Goal: Find specific page/section: Find specific page/section

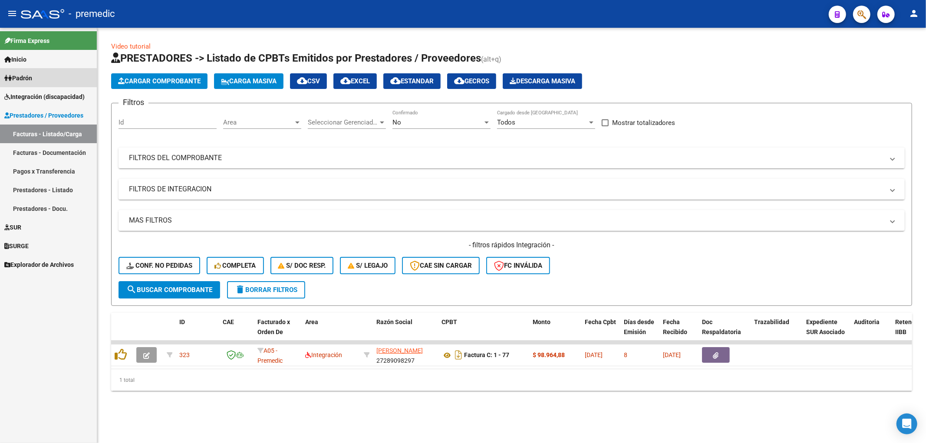
click at [26, 79] on span "Padrón" at bounding box center [18, 78] width 28 height 10
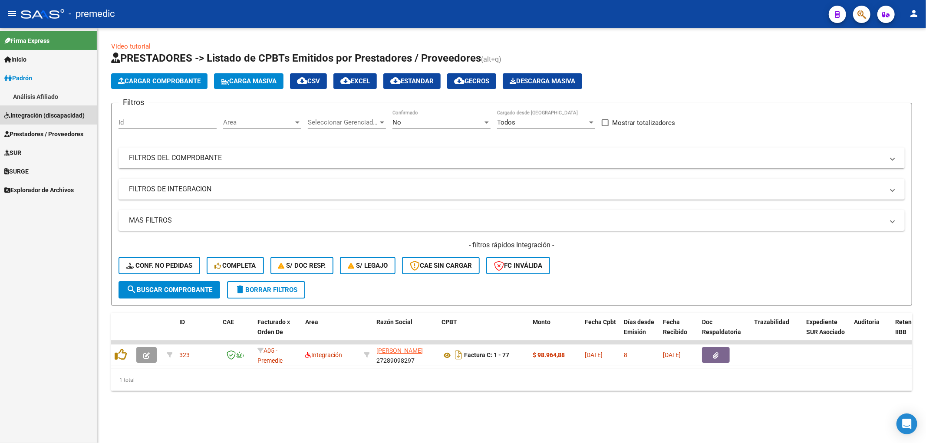
click at [31, 116] on span "Integración (discapacidad)" at bounding box center [44, 116] width 80 height 10
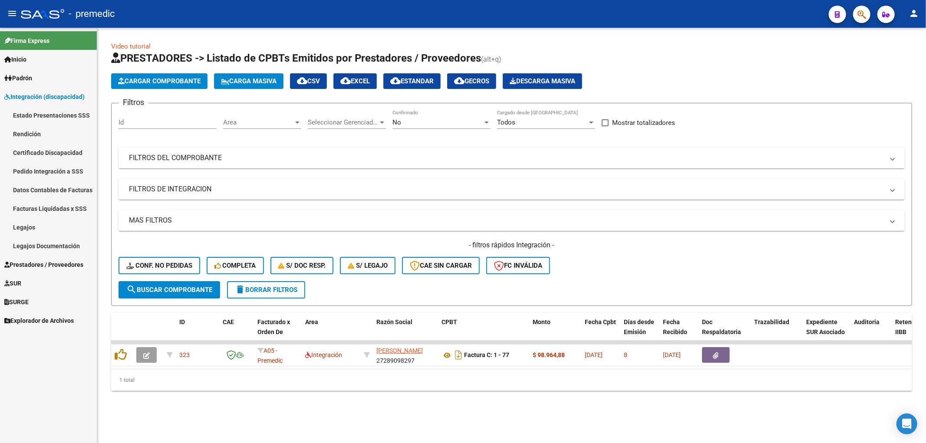
click at [33, 131] on link "Rendición" at bounding box center [48, 134] width 97 height 19
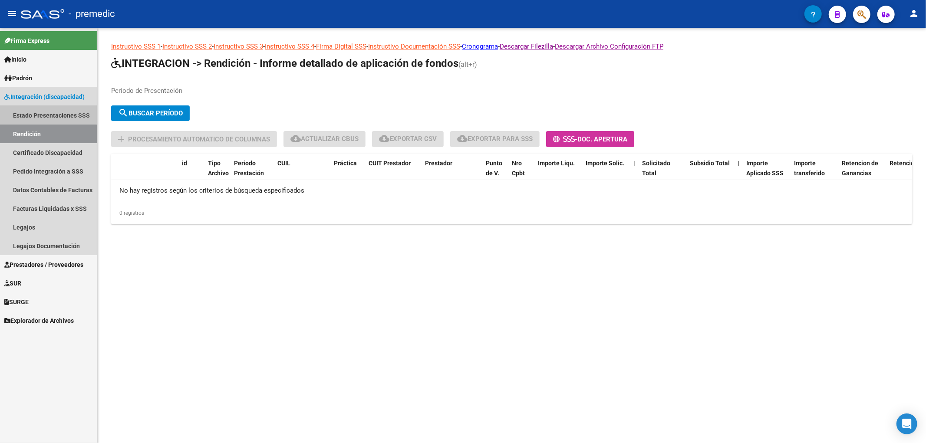
click at [35, 114] on link "Estado Presentaciones SSS" at bounding box center [48, 115] width 97 height 19
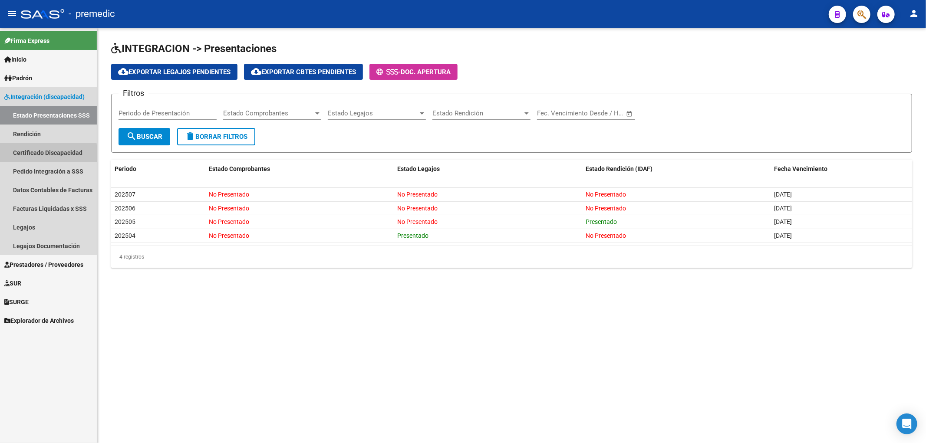
click at [39, 154] on link "Certificado Discapacidad" at bounding box center [48, 152] width 97 height 19
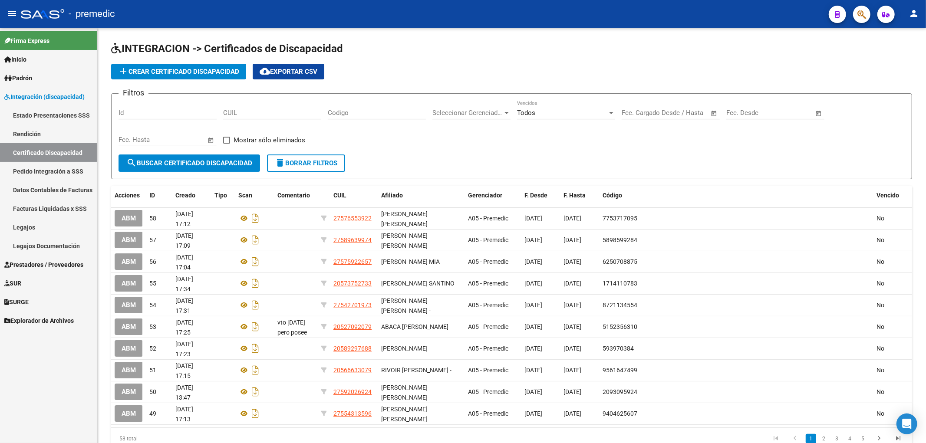
click at [46, 109] on link "Estado Presentaciones SSS" at bounding box center [48, 115] width 97 height 19
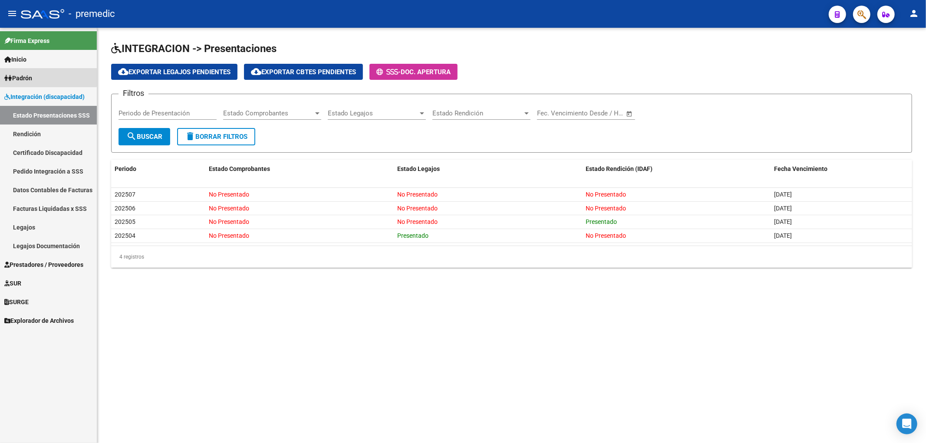
click at [22, 76] on span "Padrón" at bounding box center [18, 78] width 28 height 10
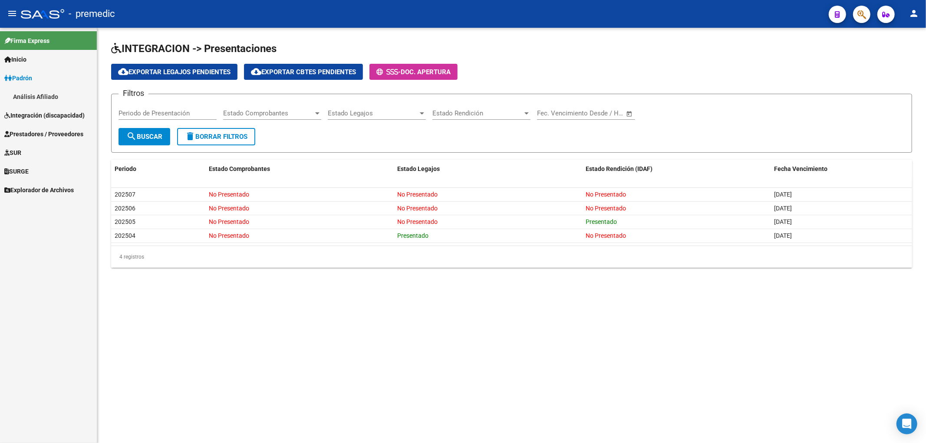
click at [23, 73] on span "Padrón" at bounding box center [18, 78] width 28 height 10
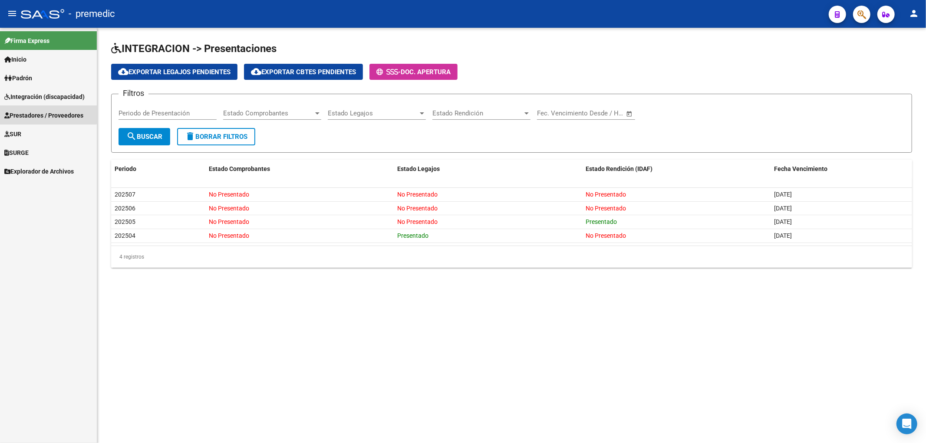
click at [35, 111] on span "Prestadores / Proveedores" at bounding box center [43, 116] width 79 height 10
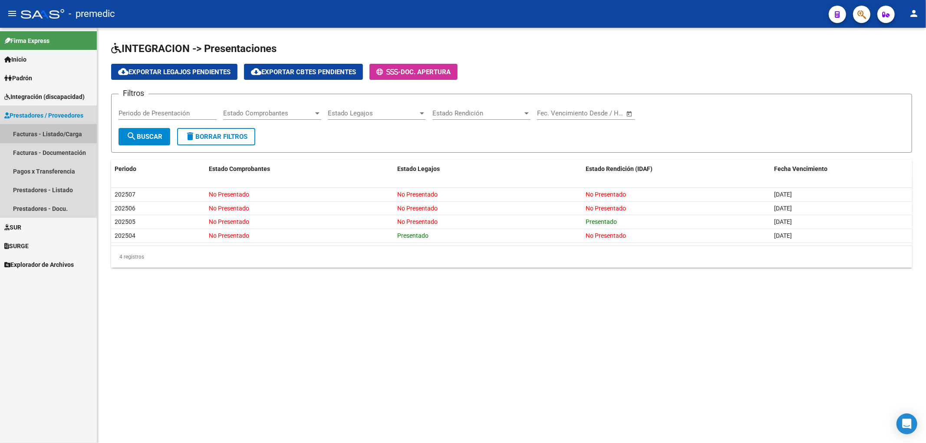
click at [33, 131] on link "Facturas - Listado/Carga" at bounding box center [48, 134] width 97 height 19
